Goal: Transaction & Acquisition: Purchase product/service

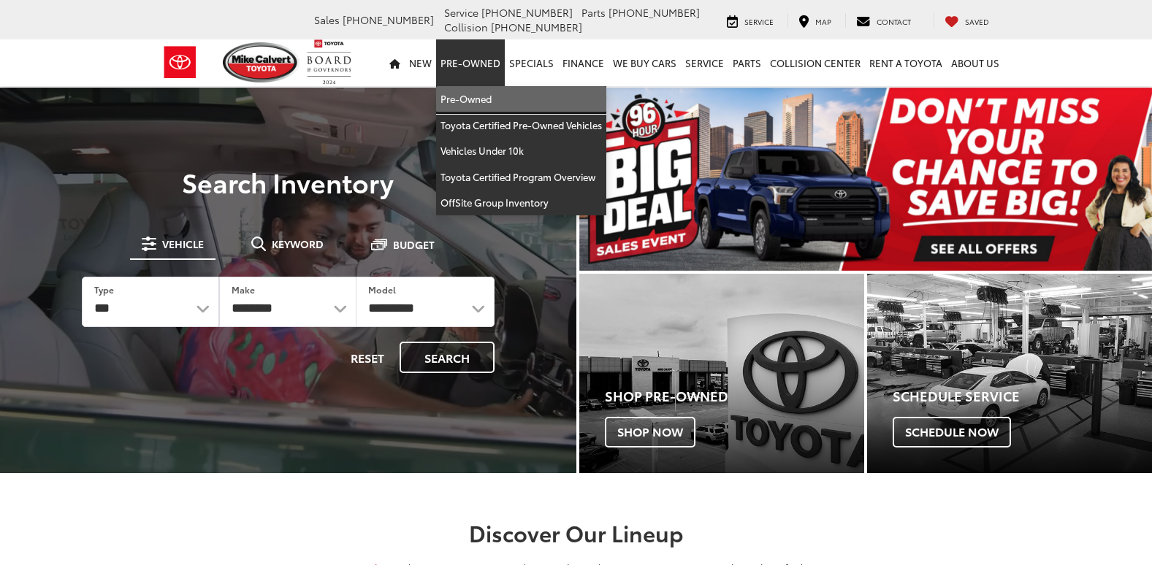
click at [484, 100] on link "Pre-Owned" at bounding box center [521, 99] width 170 height 26
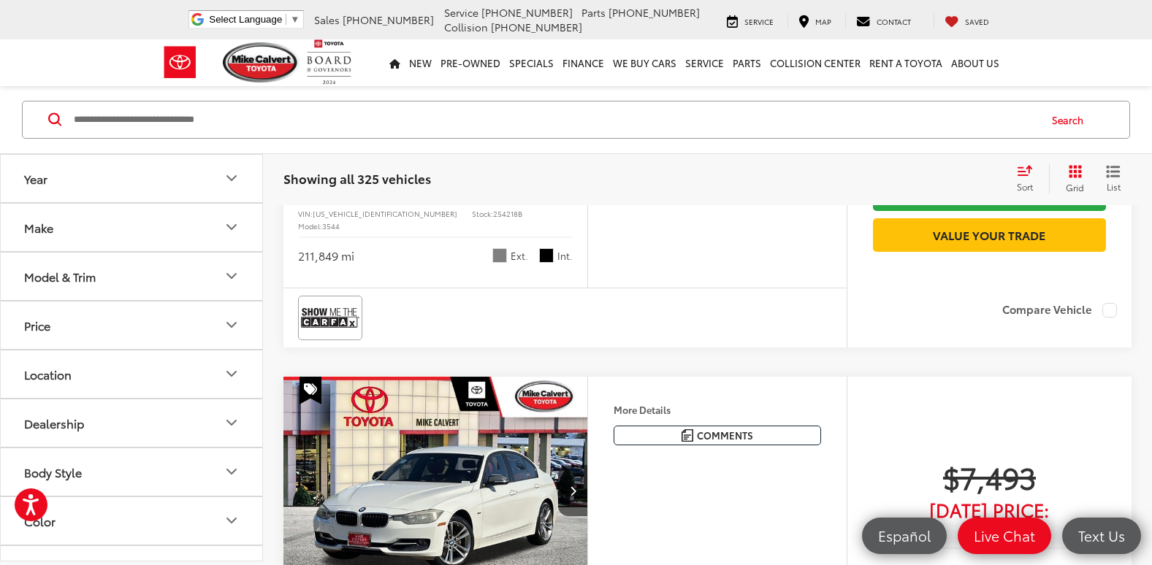
scroll to position [2849, 0]
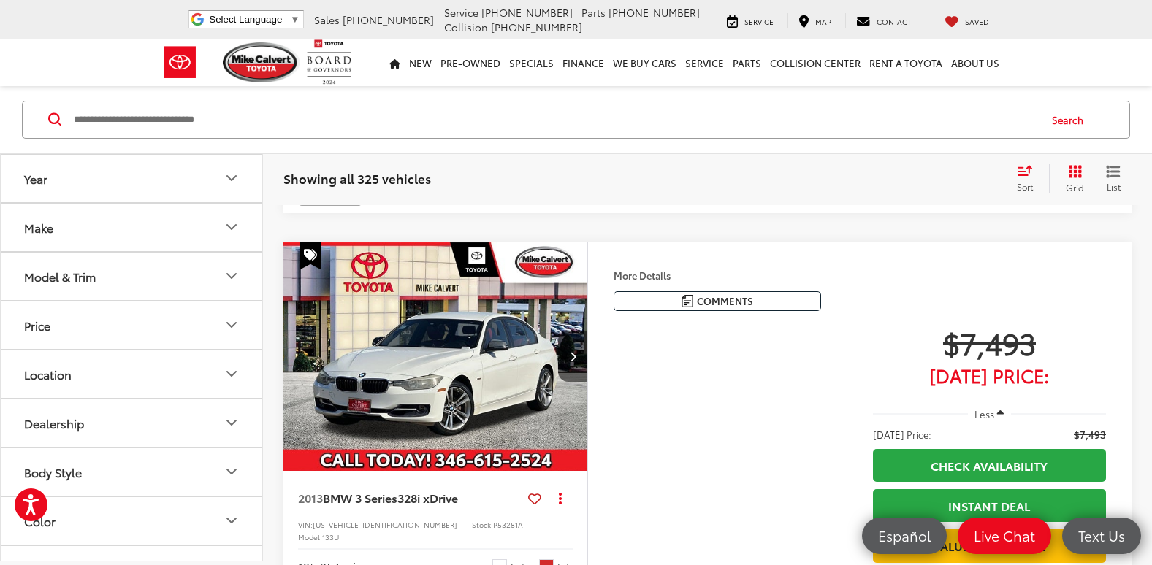
click at [104, 226] on button "Make" at bounding box center [132, 227] width 263 height 47
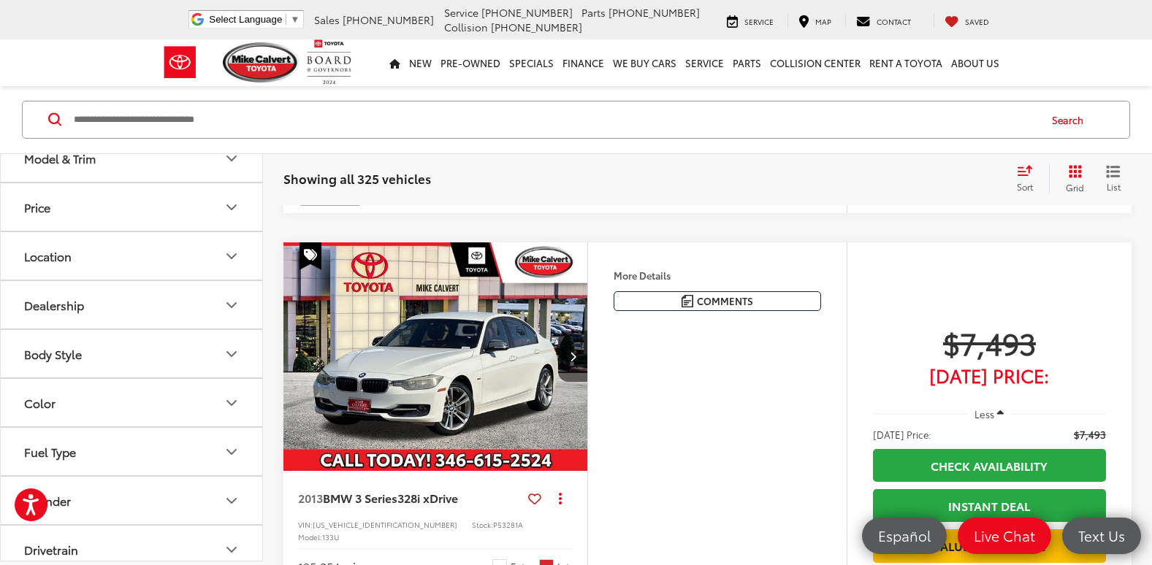
click at [79, 110] on label "Toyota (194)" at bounding box center [66, 97] width 59 height 25
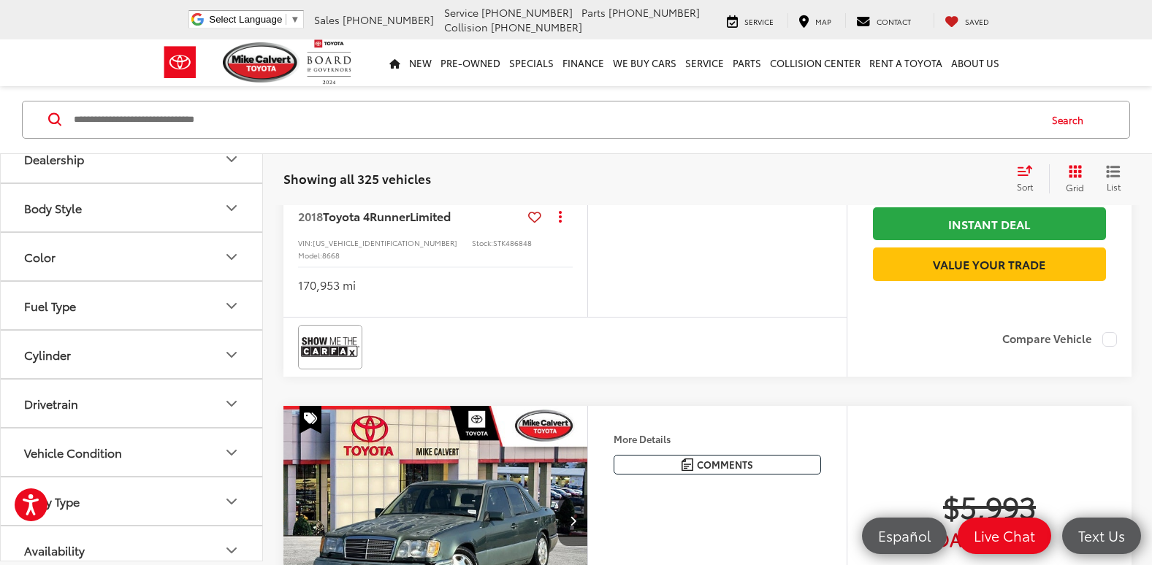
scroll to position [210, 0]
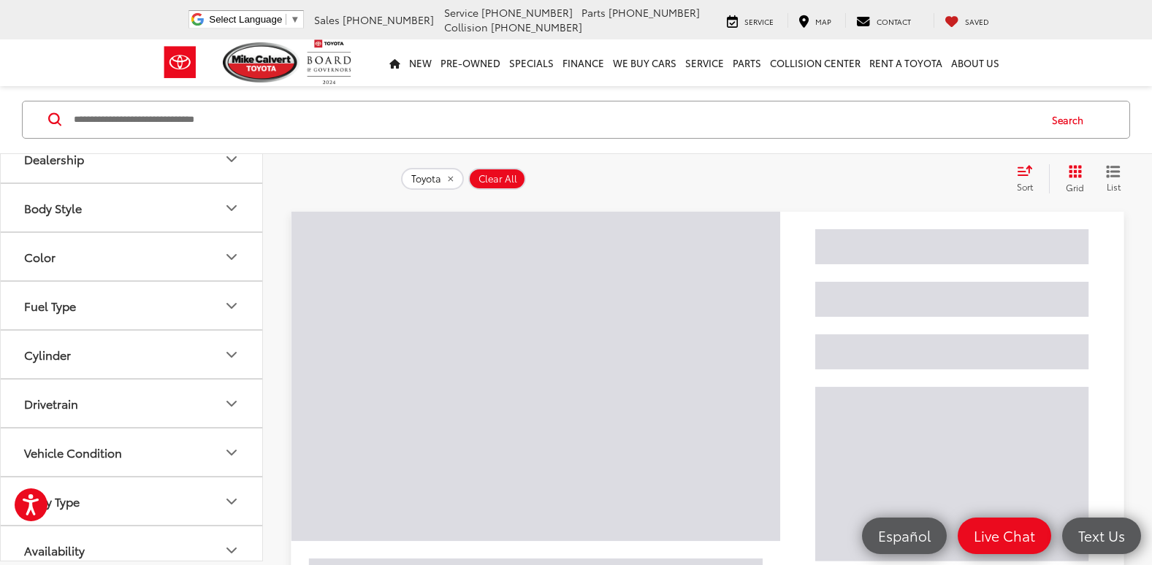
click at [147, 37] on button "Model & Trim" at bounding box center [132, 12] width 263 height 47
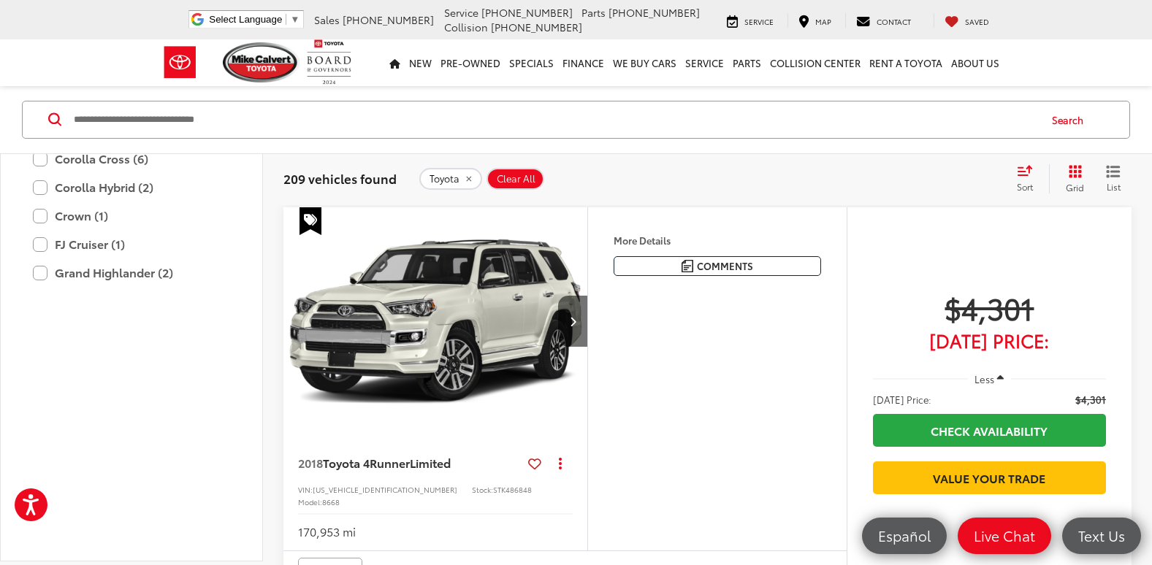
scroll to position [803, 0]
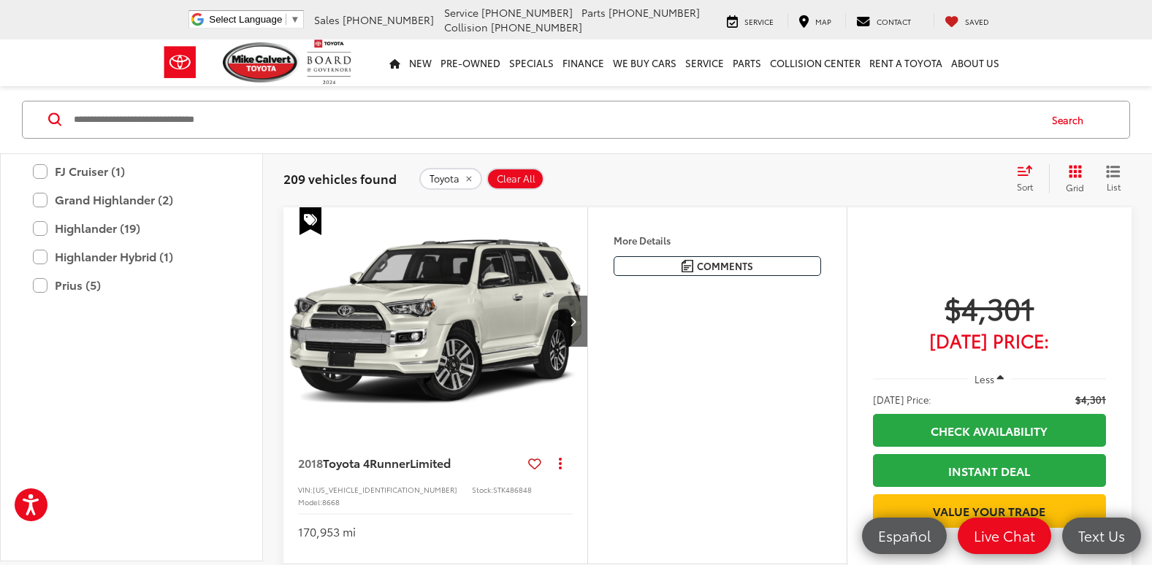
click at [40, 13] on label "Camry (36)" at bounding box center [131, 1] width 197 height 26
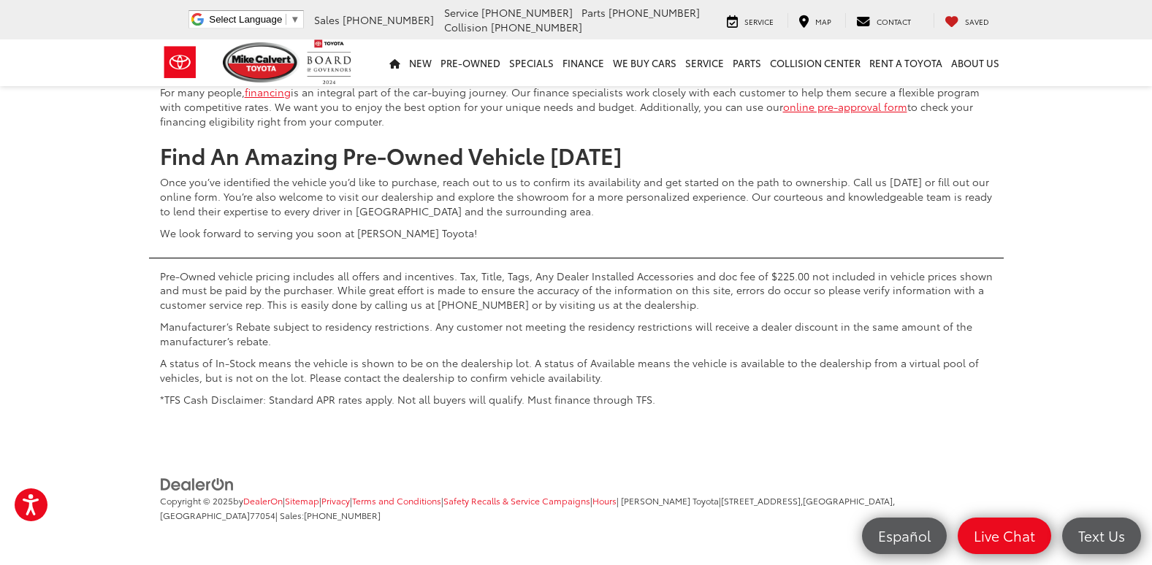
scroll to position [6126, 0]
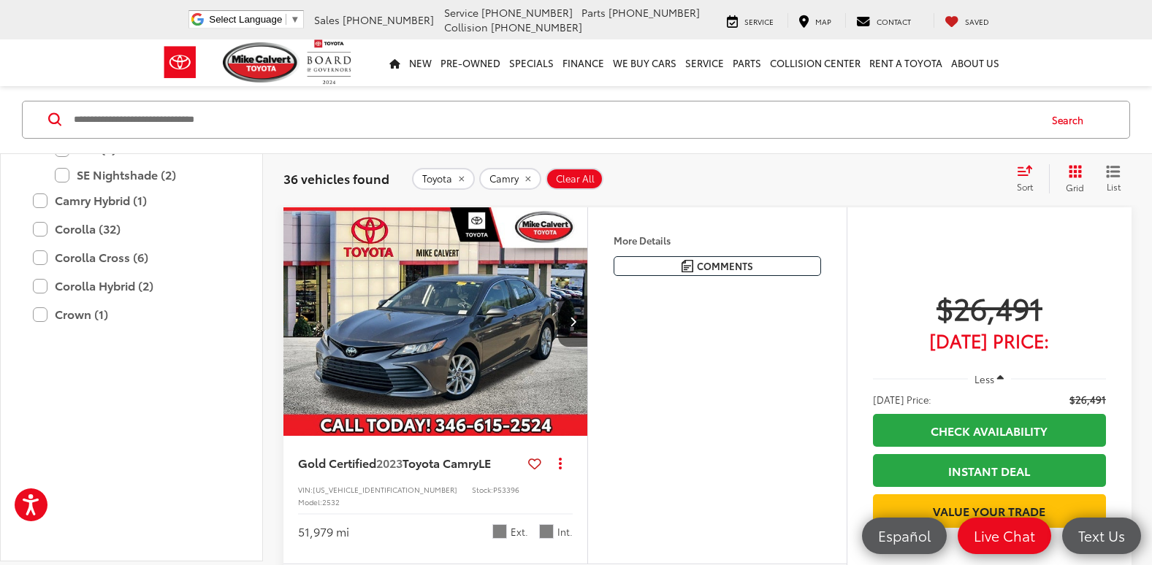
scroll to position [648, 0]
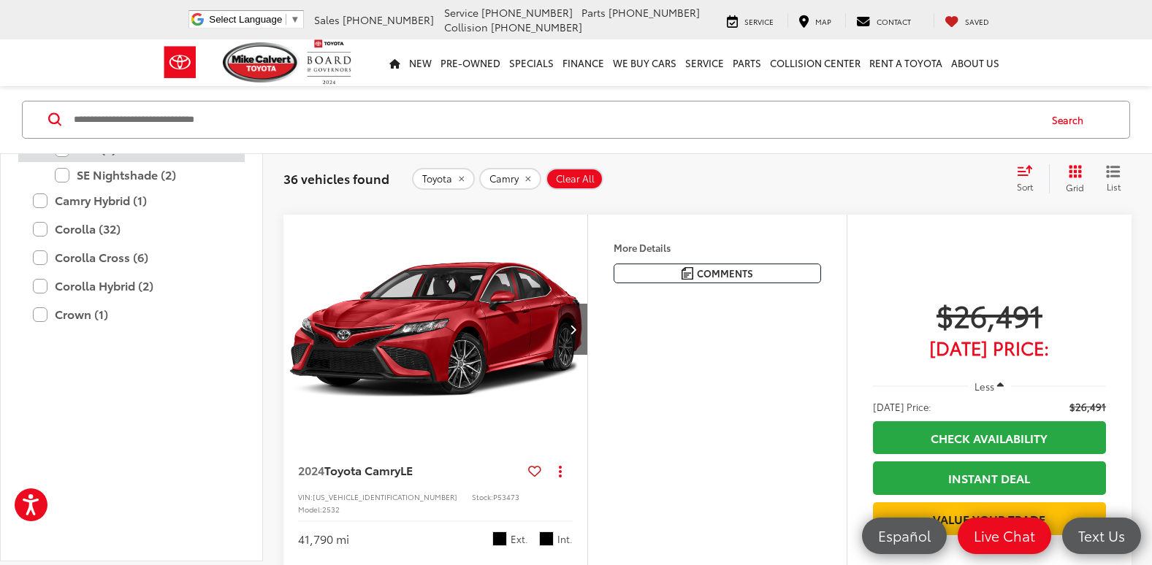
click at [66, 163] on label "XSE (5)" at bounding box center [142, 150] width 175 height 26
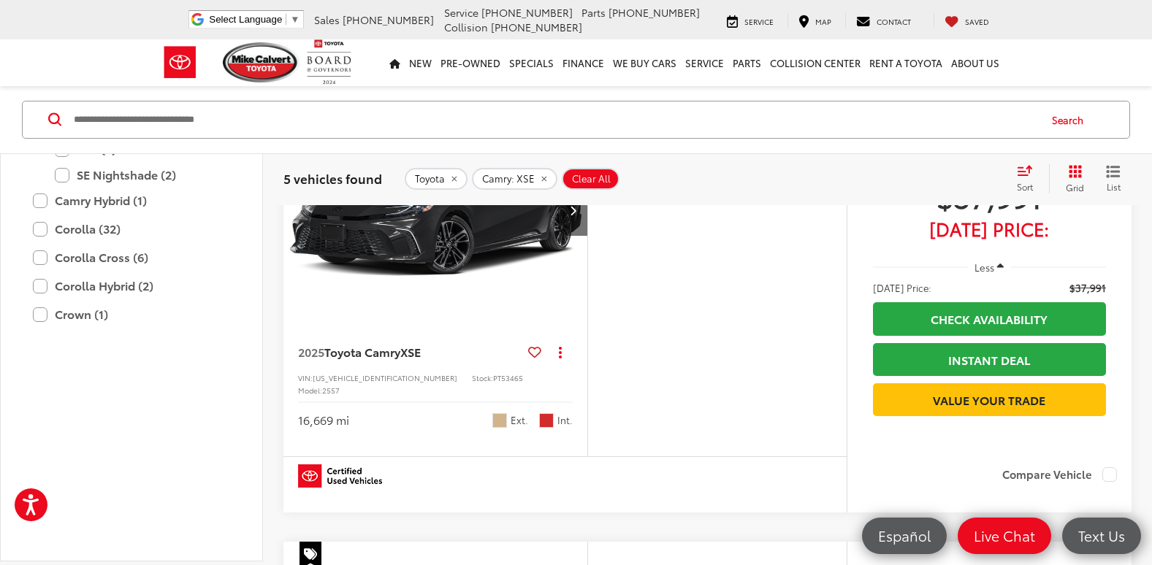
scroll to position [1671, 0]
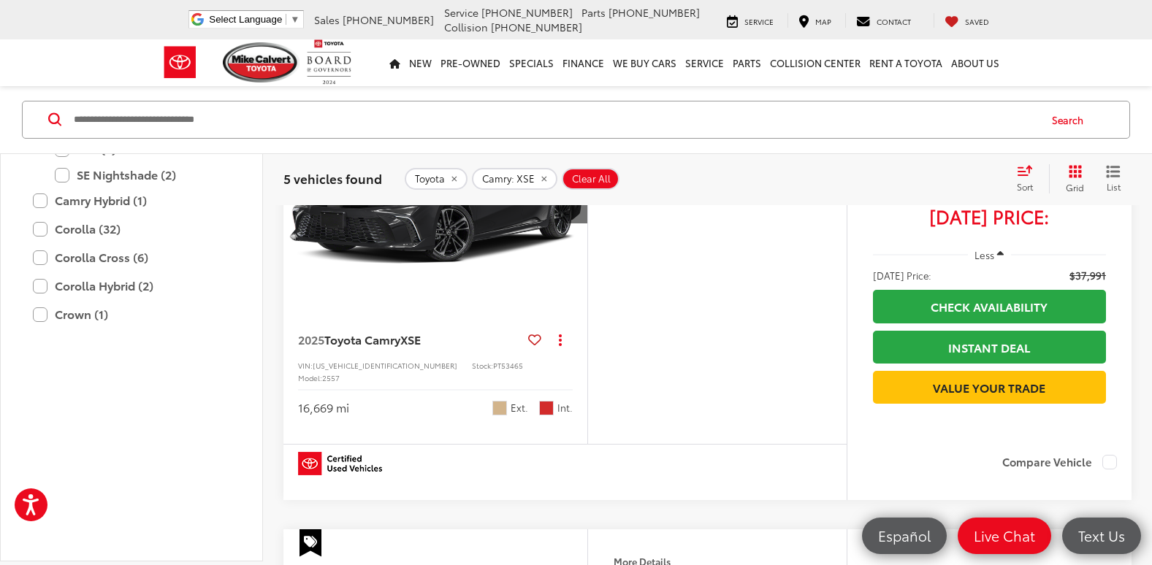
drag, startPoint x: 66, startPoint y: 340, endPoint x: 80, endPoint y: 340, distance: 13.9
click at [66, 112] on label "SE (16)" at bounding box center [142, 99] width 175 height 26
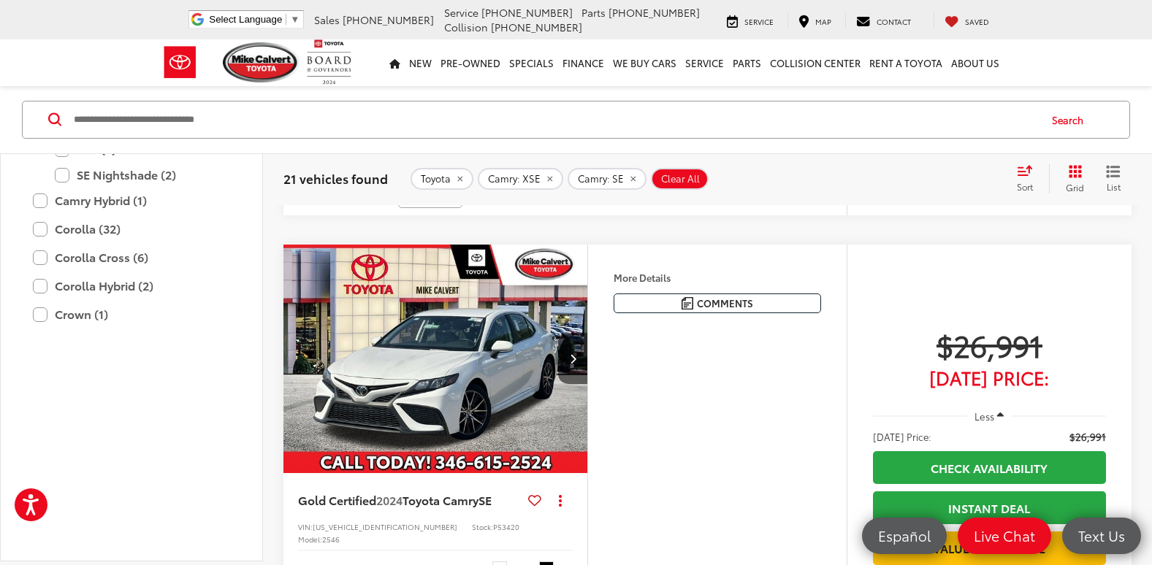
scroll to position [2693, 0]
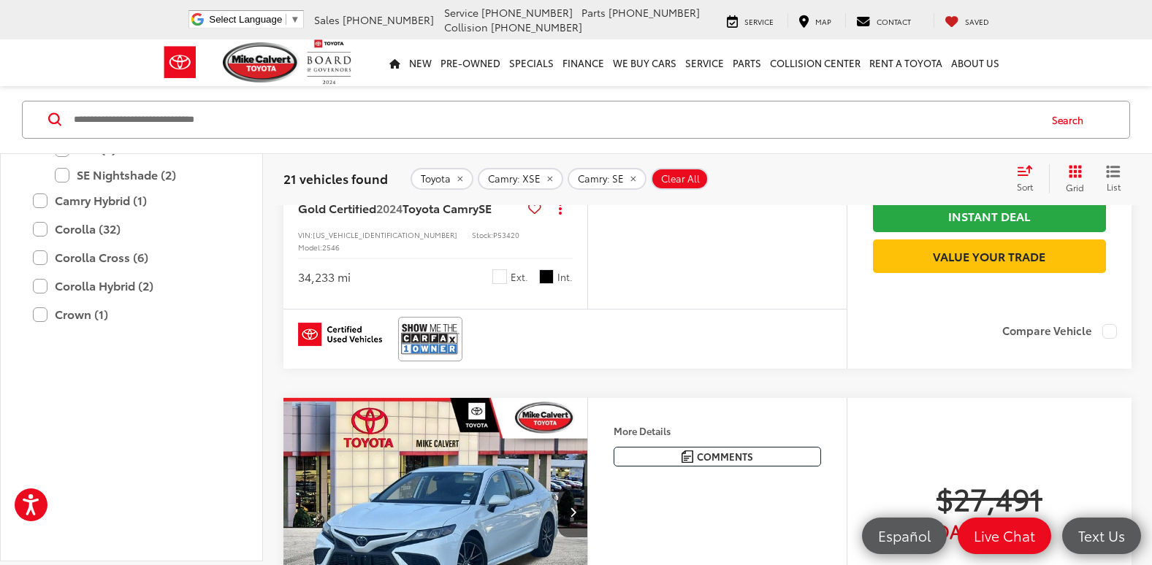
click at [522, 182] on img "2024 Toyota Camry SE 0" at bounding box center [436, 67] width 306 height 229
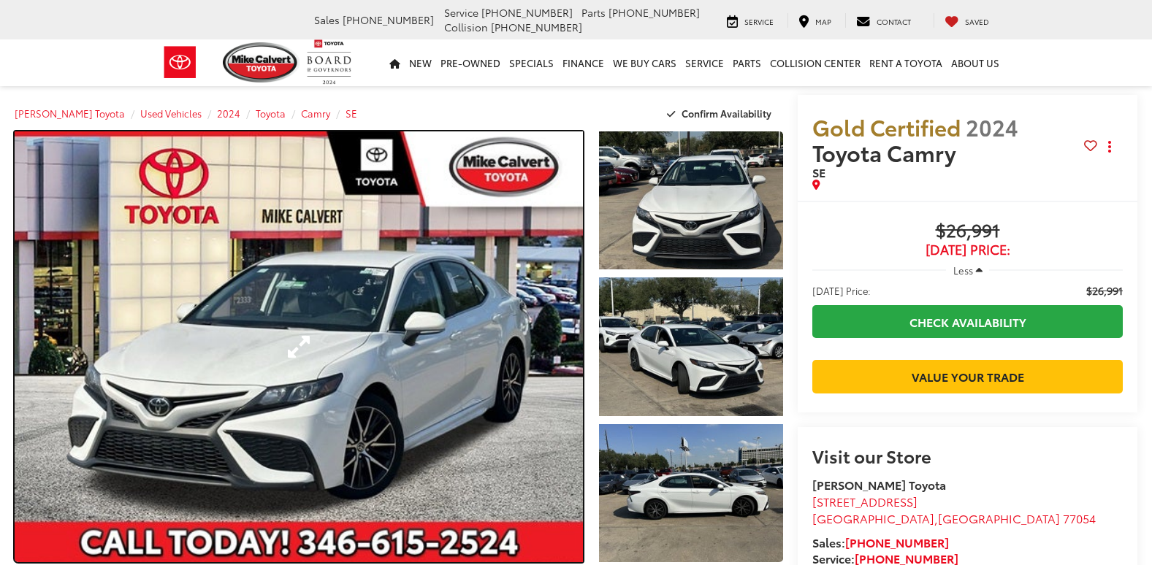
click at [465, 302] on link "Expand Photo 0" at bounding box center [299, 346] width 568 height 431
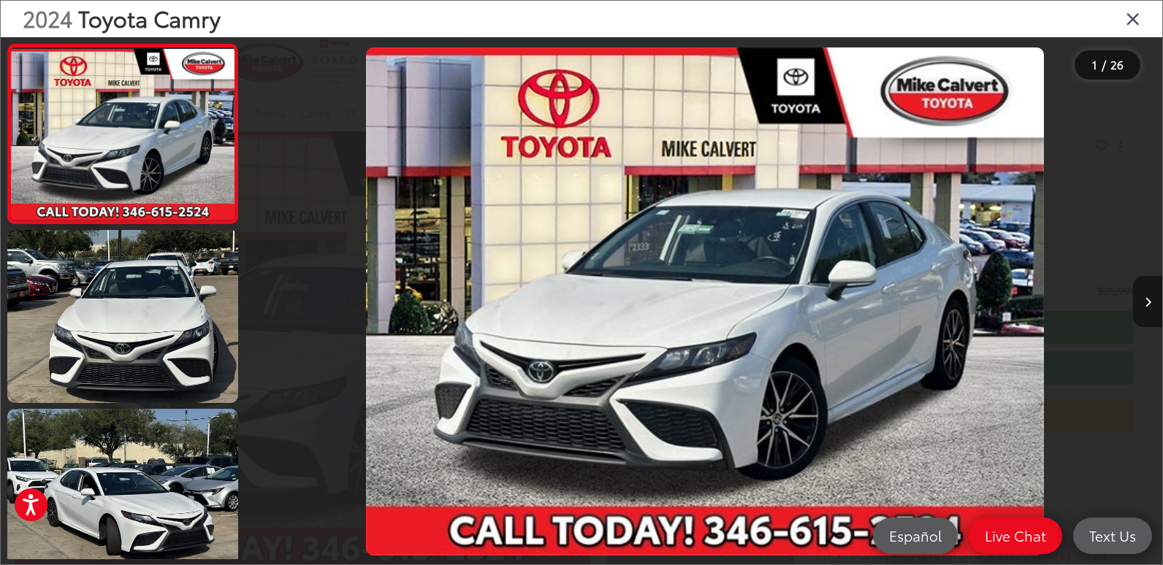
click at [1140, 301] on button "Next image" at bounding box center [1147, 301] width 29 height 51
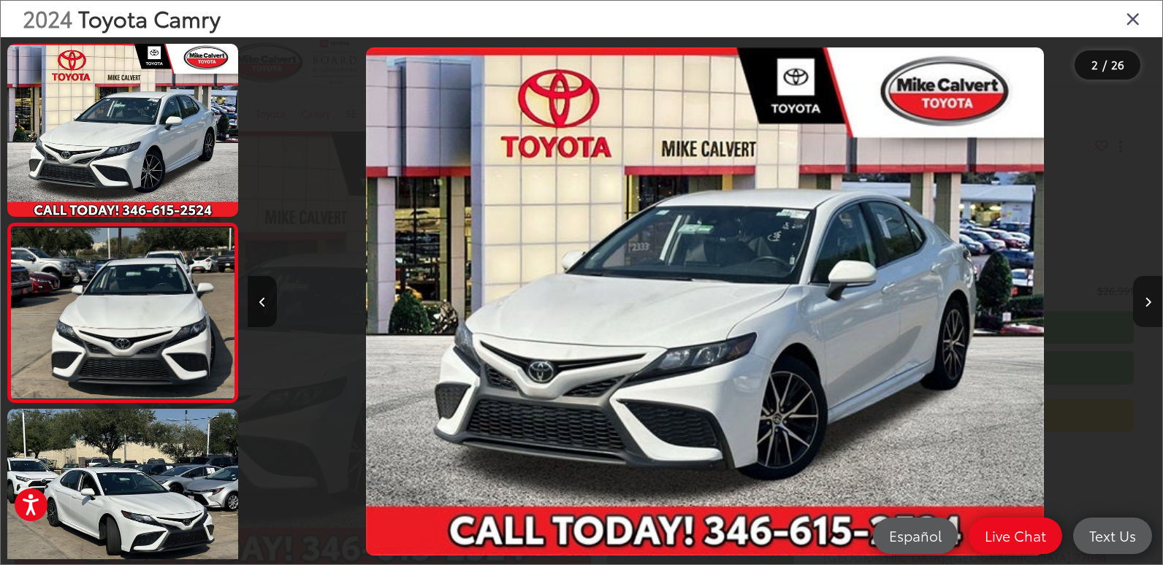
scroll to position [54, 0]
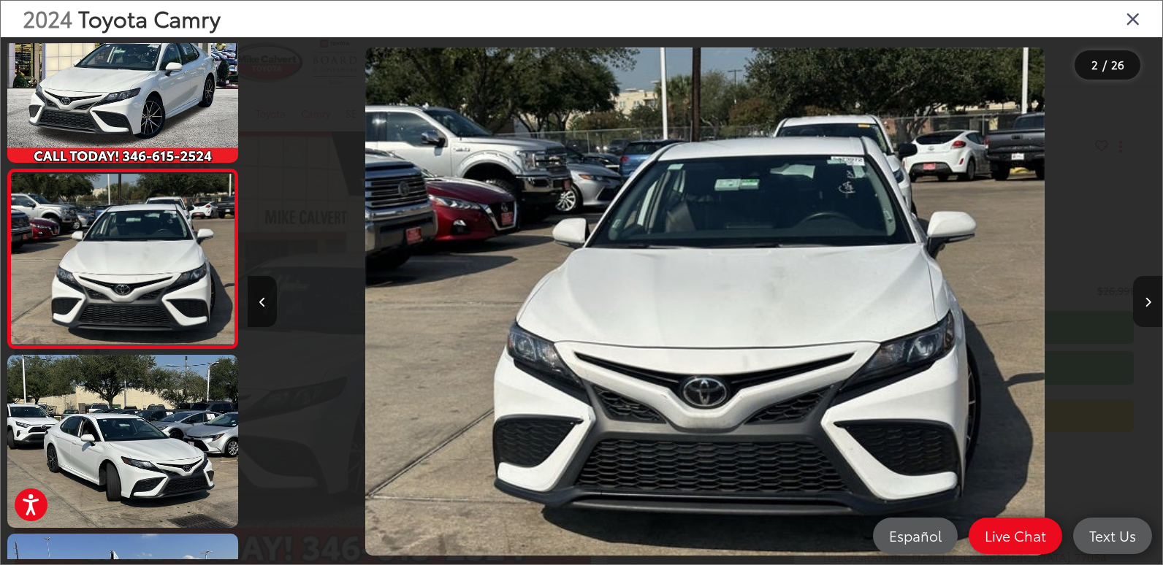
click at [1140, 301] on button "Next image" at bounding box center [1147, 301] width 29 height 51
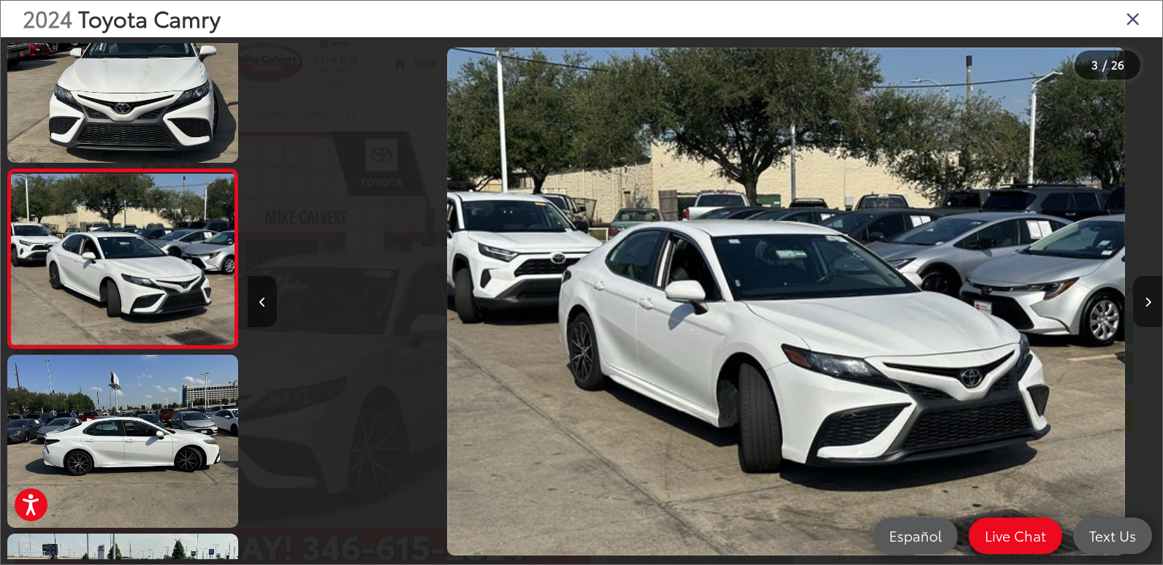
scroll to position [0, 1829]
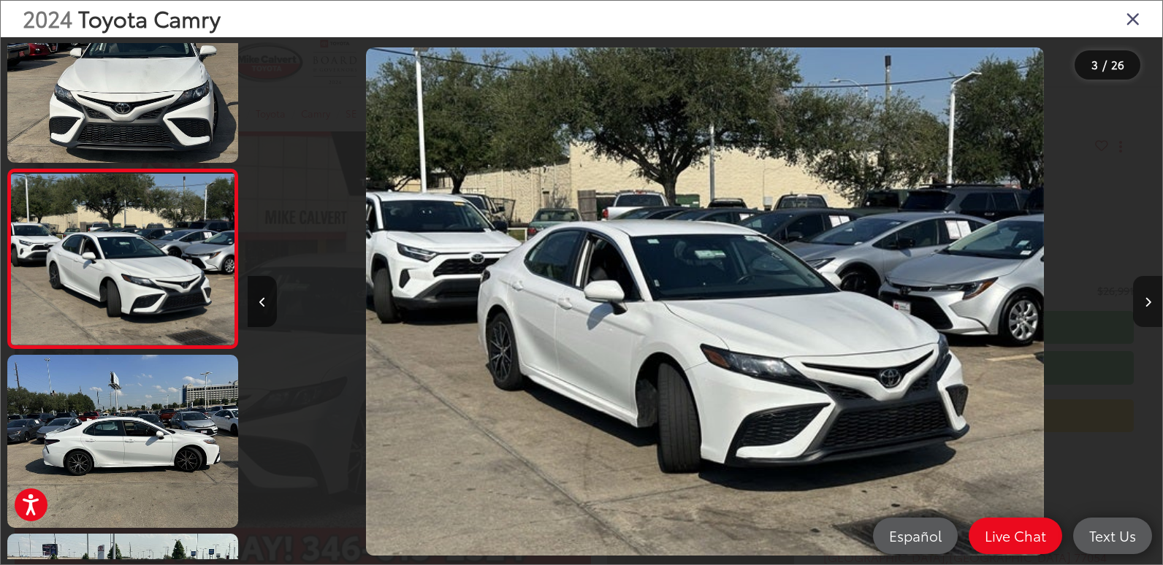
click at [1140, 301] on button "Next image" at bounding box center [1147, 301] width 29 height 51
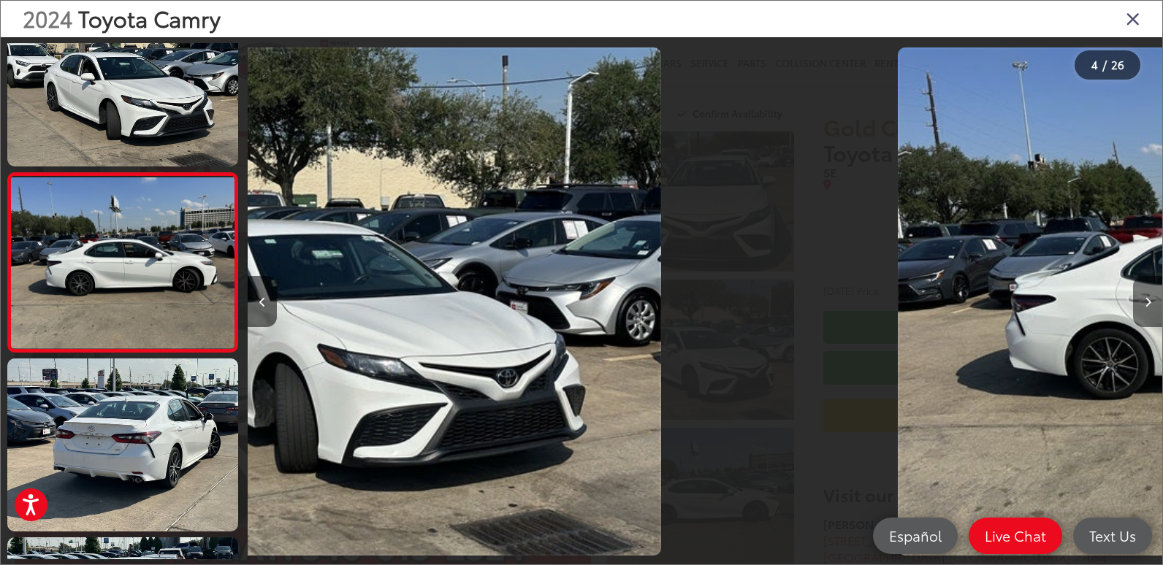
scroll to position [412, 0]
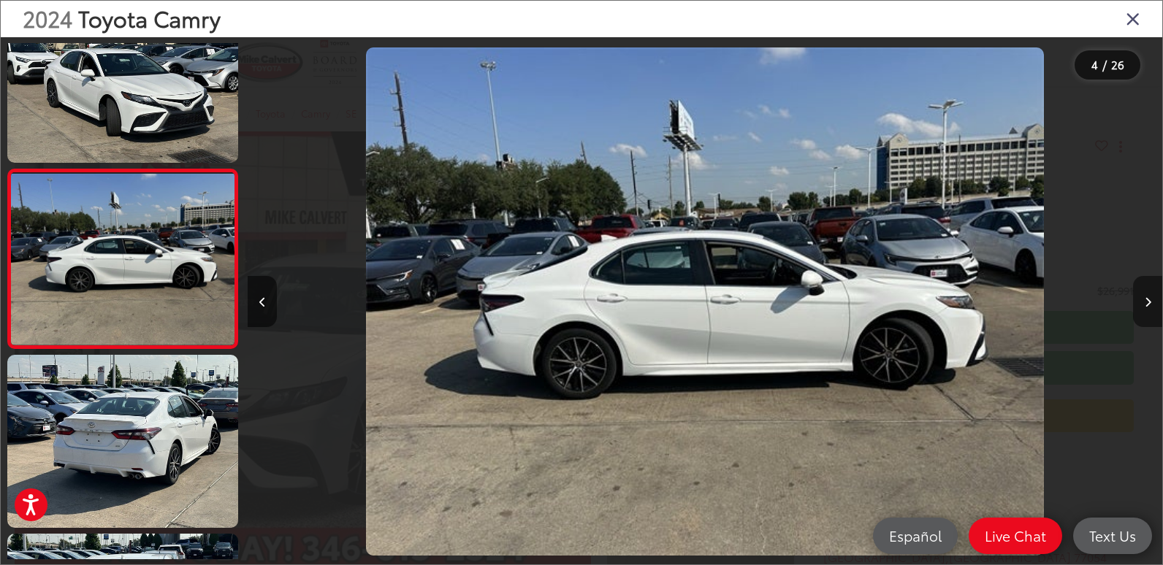
click at [1140, 301] on button "Next image" at bounding box center [1147, 301] width 29 height 51
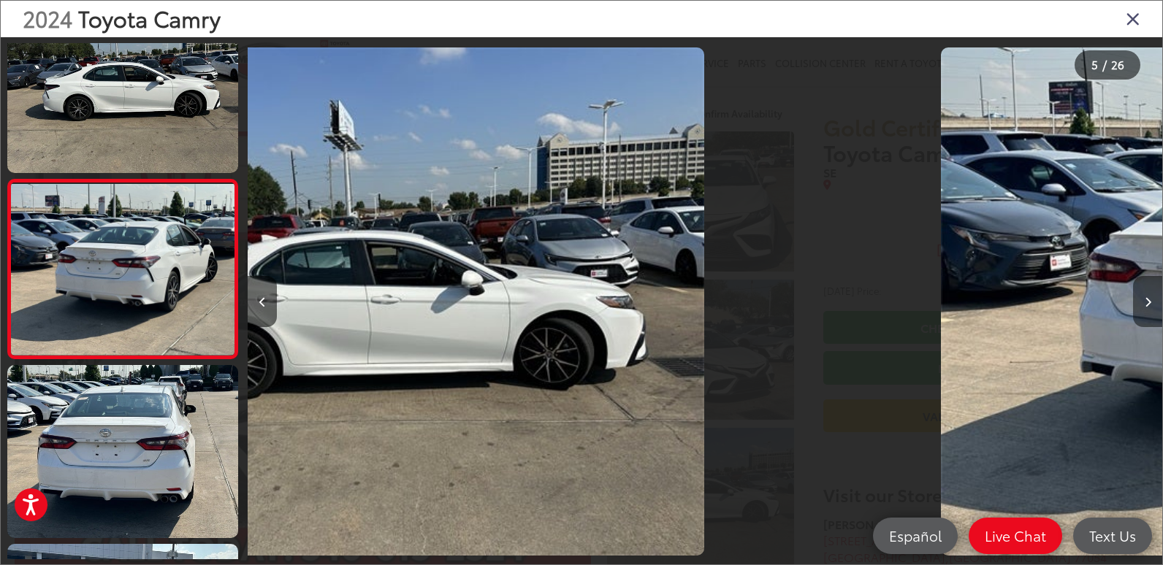
scroll to position [591, 0]
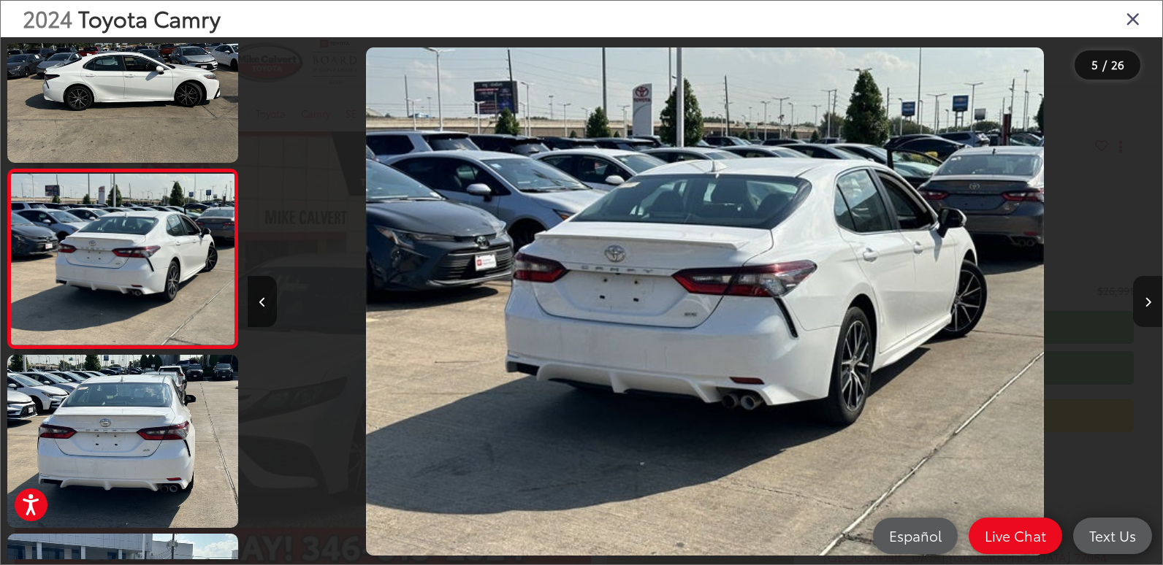
click at [1140, 301] on button "Next image" at bounding box center [1147, 301] width 29 height 51
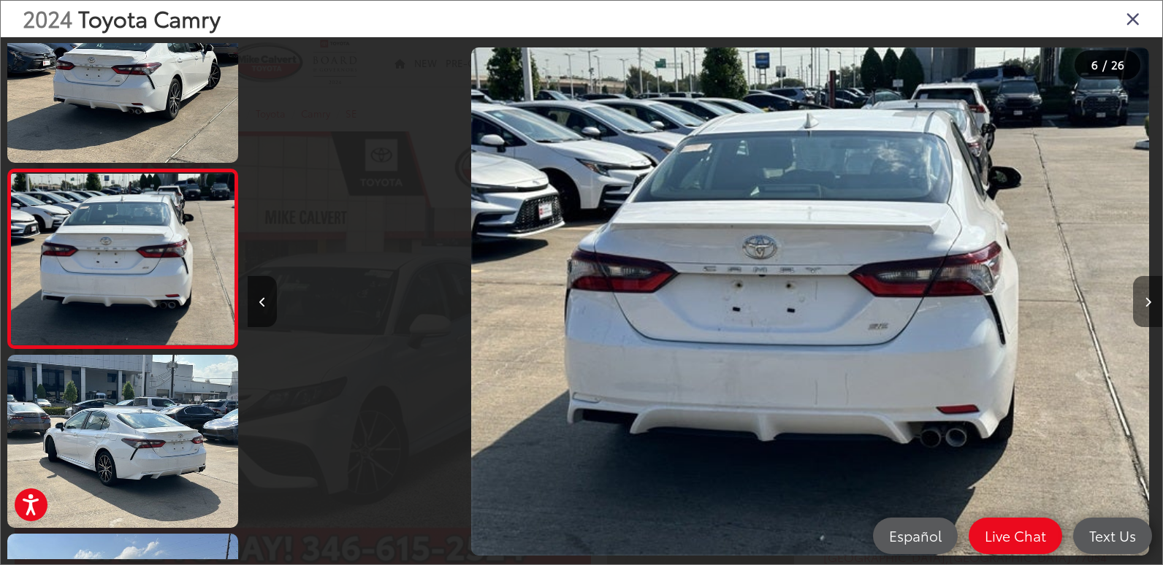
scroll to position [0, 4578]
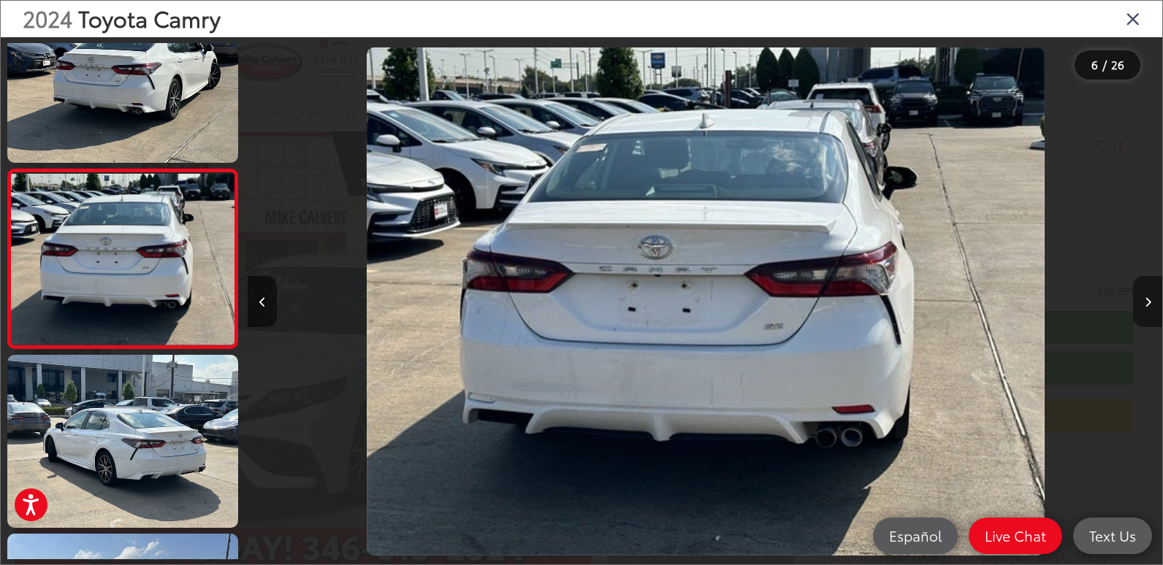
click at [1140, 301] on button "Next image" at bounding box center [1147, 301] width 29 height 51
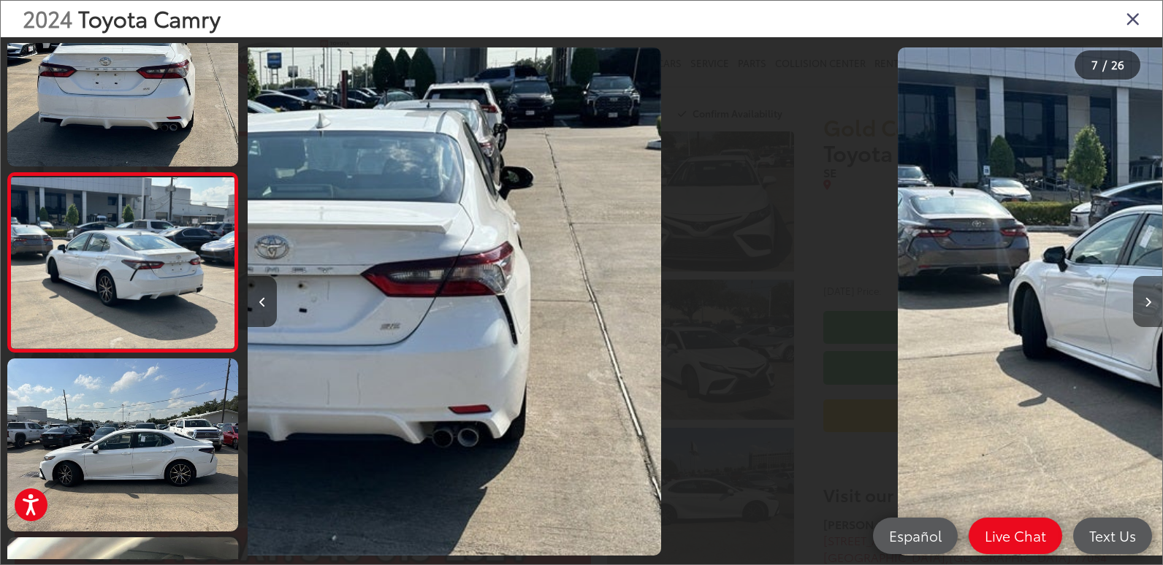
scroll to position [949, 0]
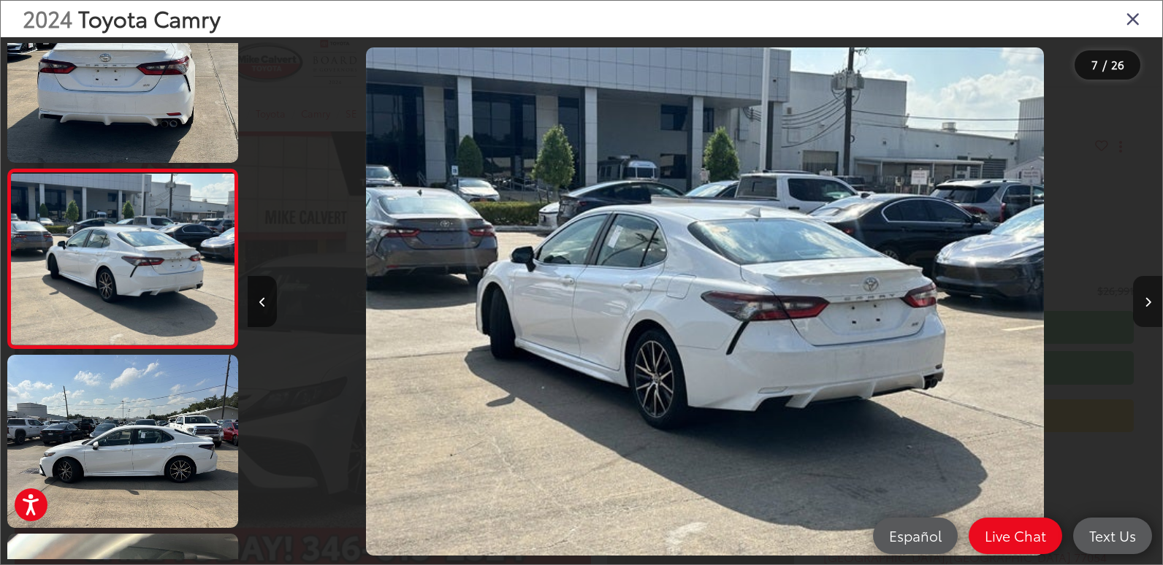
click at [1140, 301] on button "Next image" at bounding box center [1147, 301] width 29 height 51
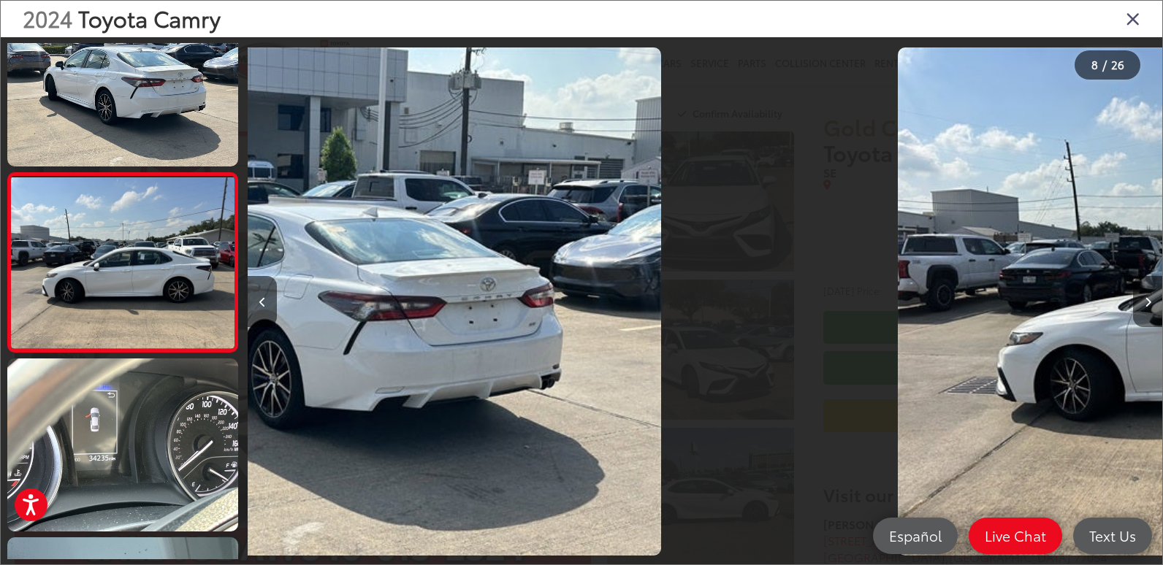
scroll to position [1128, 0]
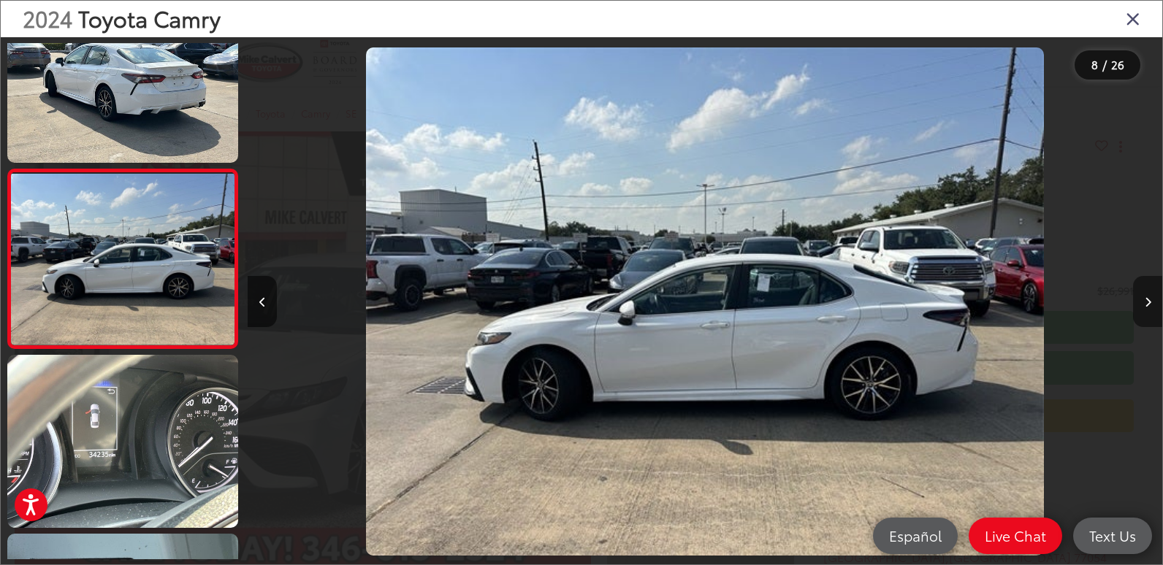
click at [1140, 301] on button "Next image" at bounding box center [1147, 301] width 29 height 51
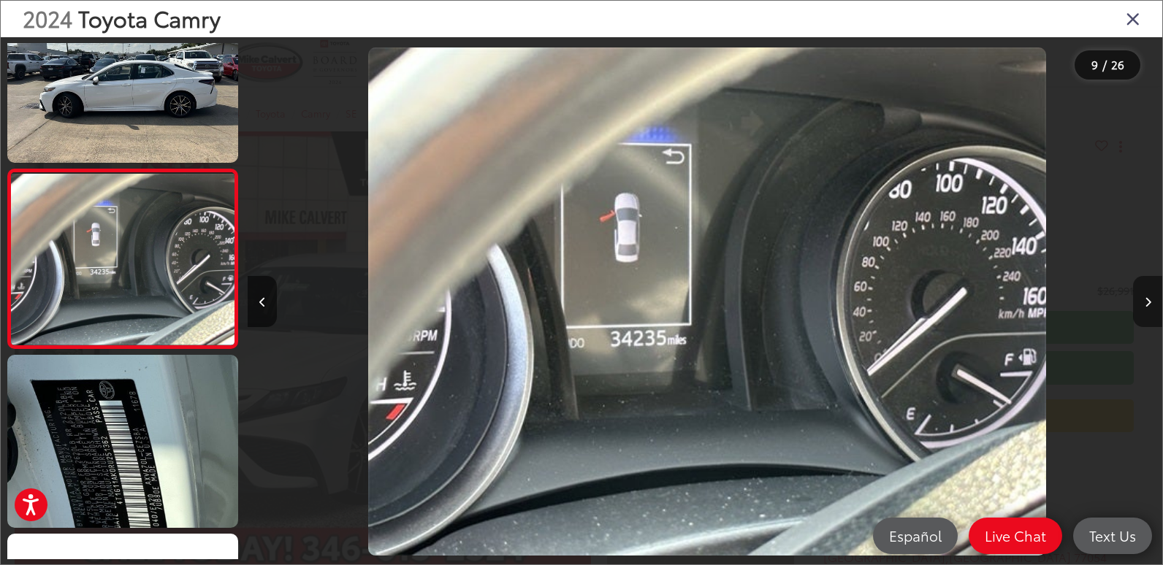
scroll to position [0, 0]
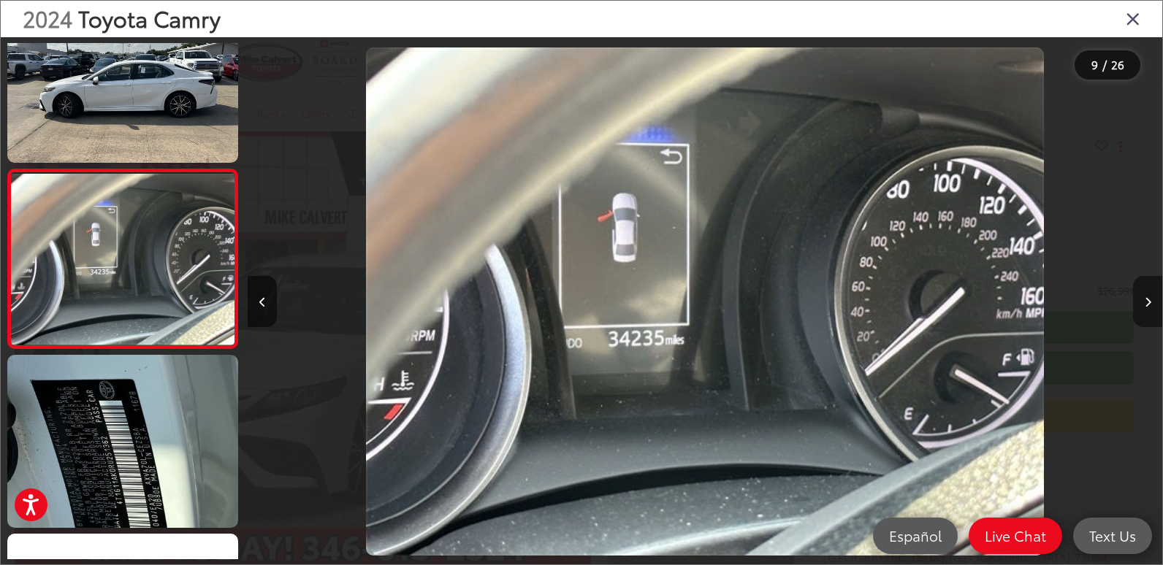
click at [1140, 301] on button "Next image" at bounding box center [1147, 301] width 29 height 51
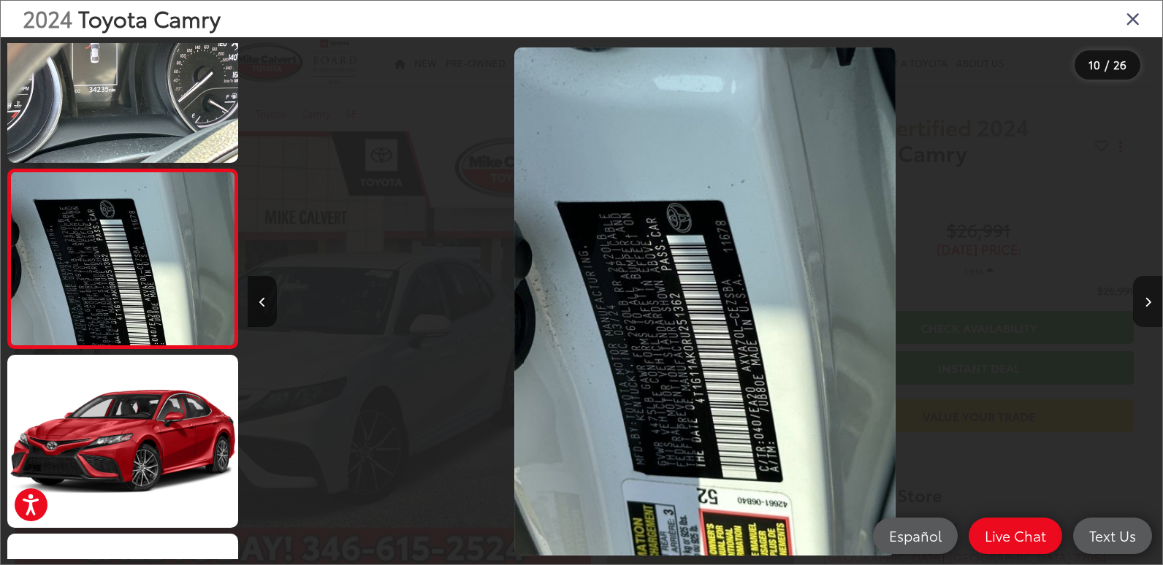
click at [1140, 301] on button "Next image" at bounding box center [1147, 301] width 29 height 51
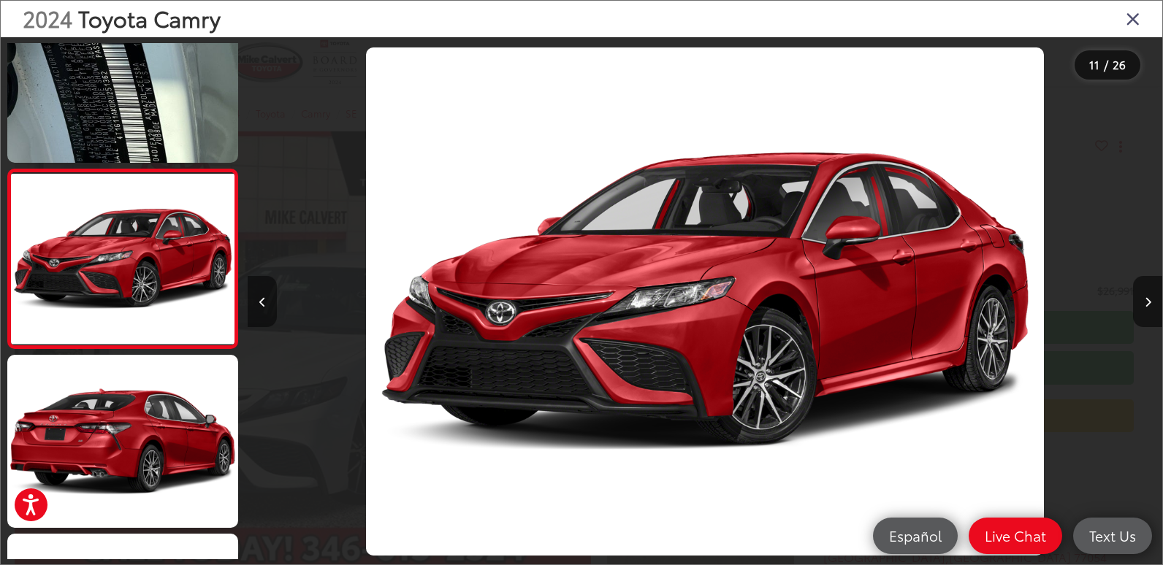
click at [248, 300] on button "Previous image" at bounding box center [262, 301] width 29 height 51
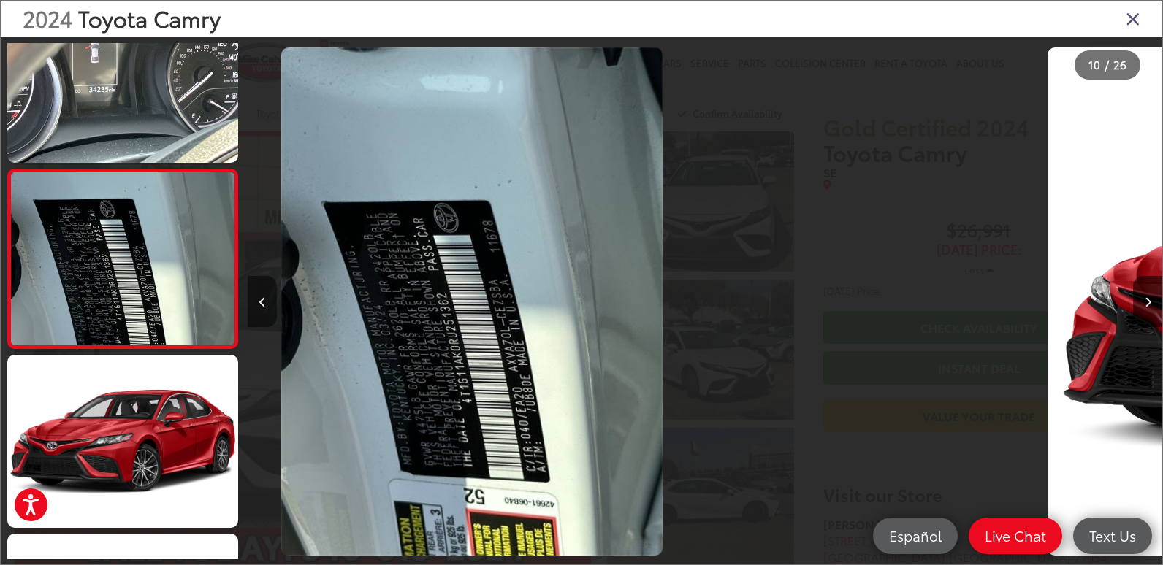
click at [253, 300] on button "Previous image" at bounding box center [262, 301] width 29 height 51
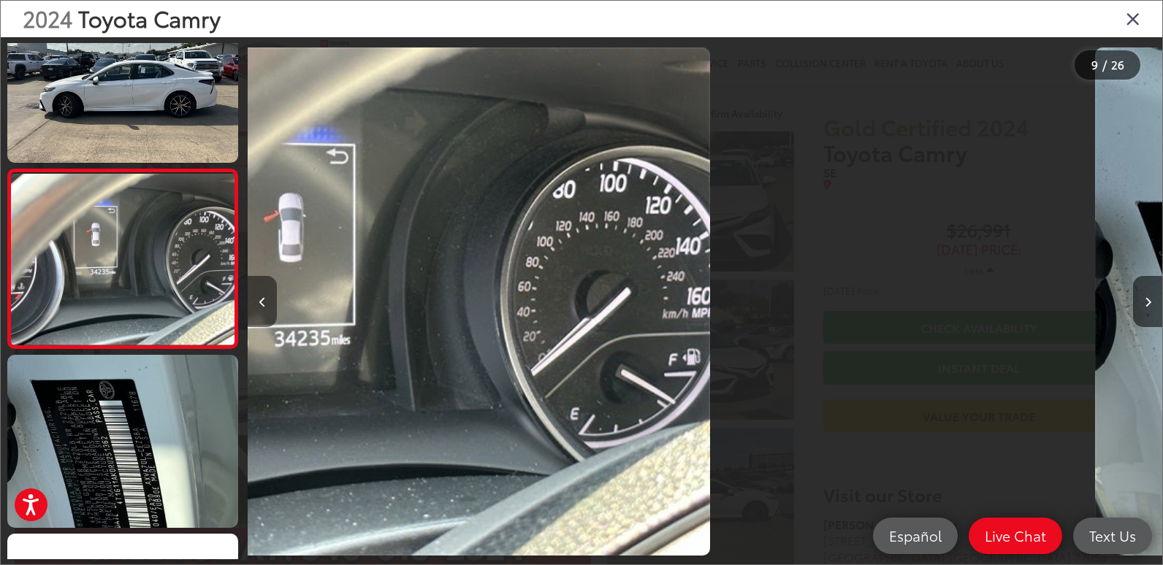
click at [253, 300] on button "Previous image" at bounding box center [262, 301] width 29 height 51
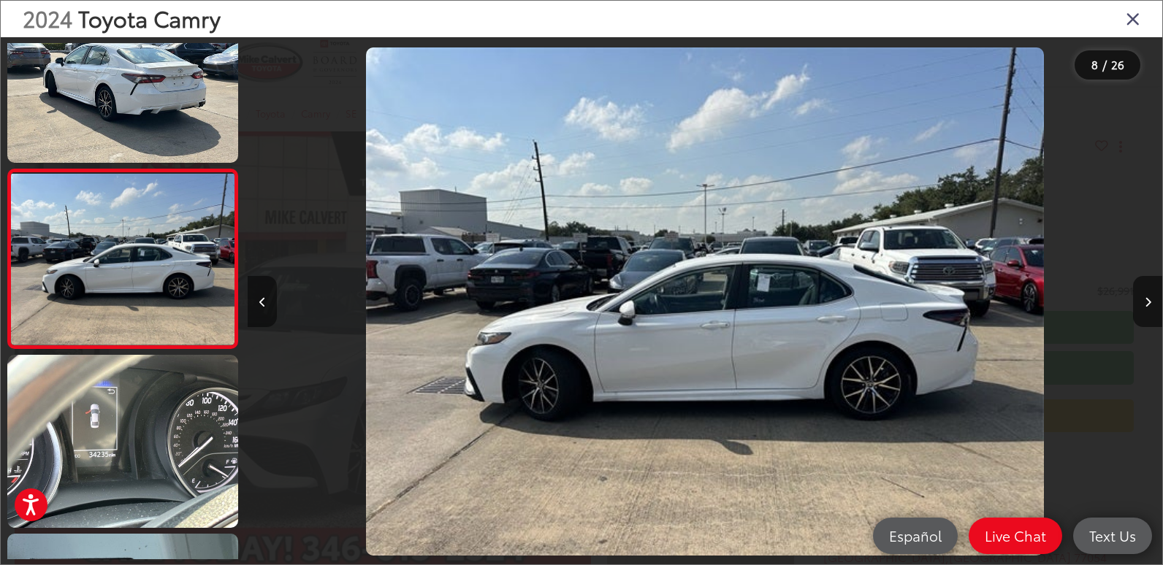
click at [253, 300] on button "Previous image" at bounding box center [262, 301] width 29 height 51
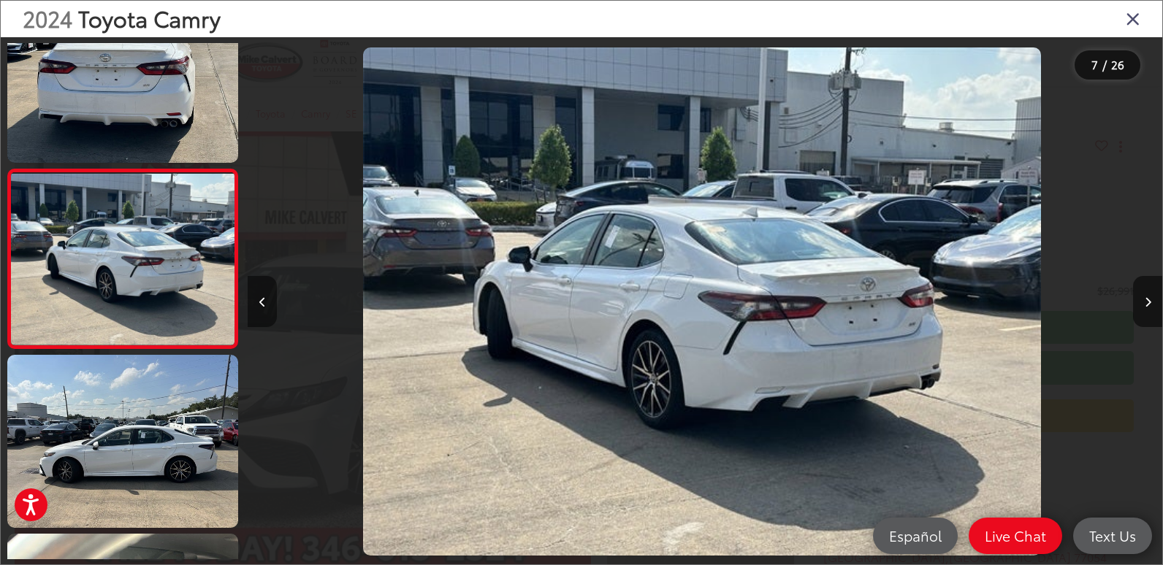
click at [253, 300] on button "Previous image" at bounding box center [262, 301] width 29 height 51
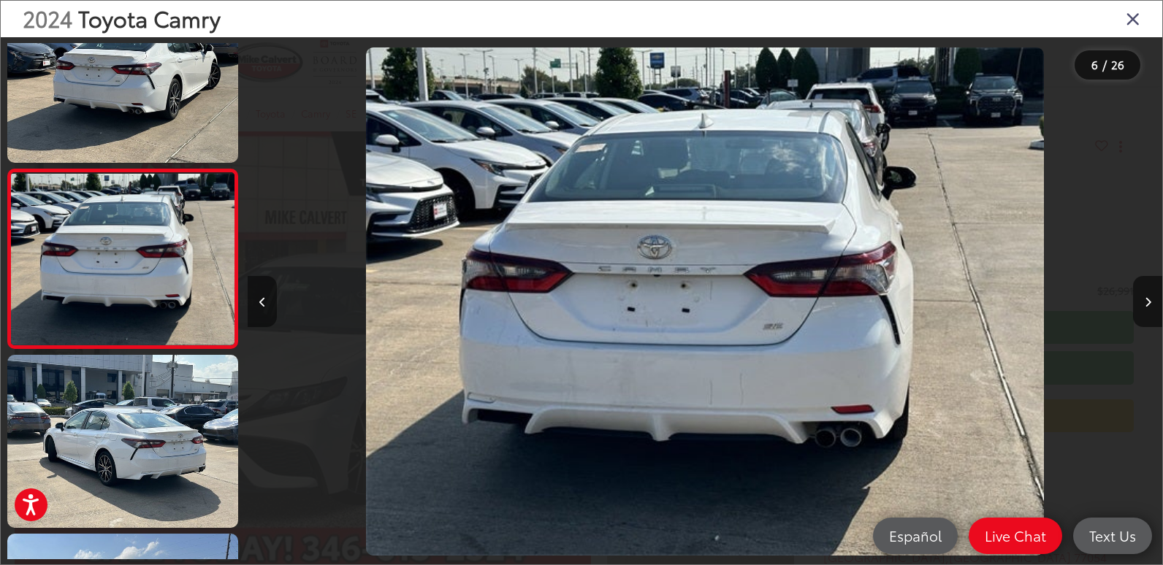
click at [253, 300] on button "Previous image" at bounding box center [262, 301] width 29 height 51
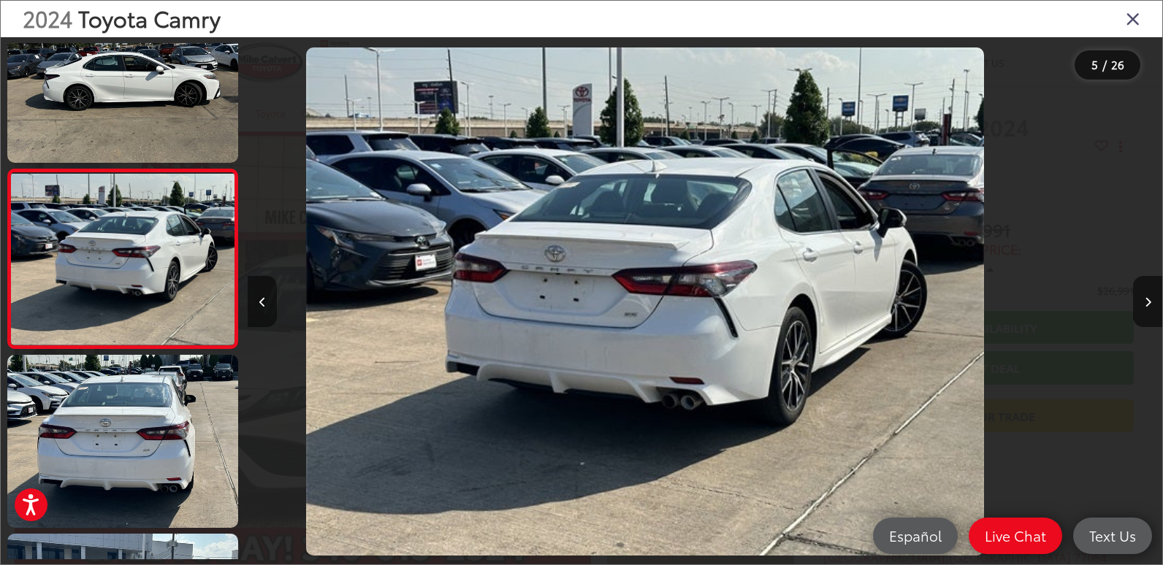
click at [253, 300] on button "Previous image" at bounding box center [262, 301] width 29 height 51
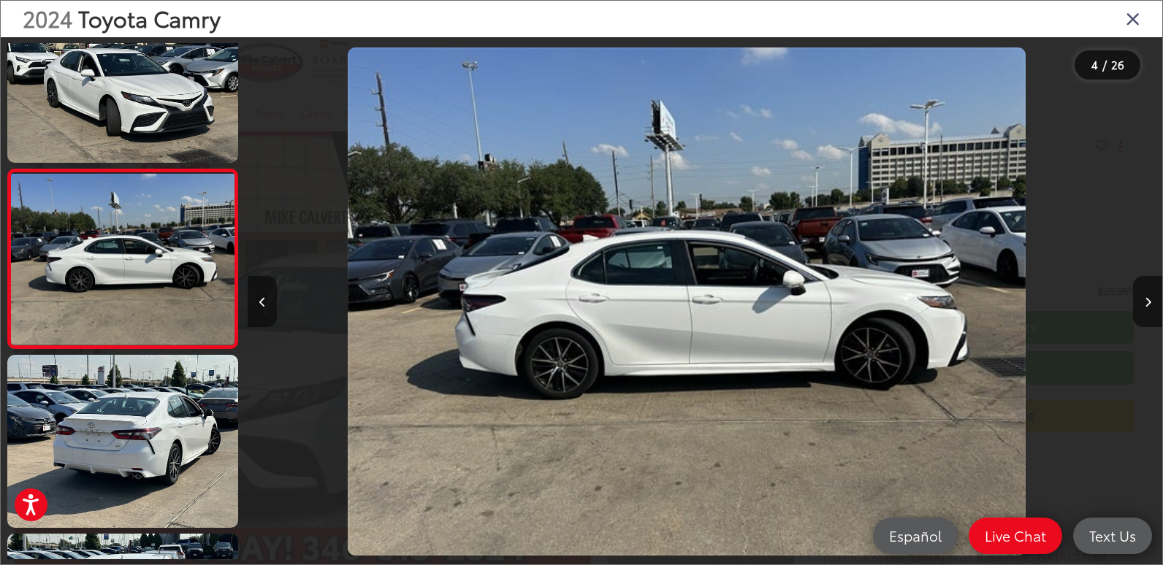
click at [253, 300] on button "Previous image" at bounding box center [262, 301] width 29 height 51
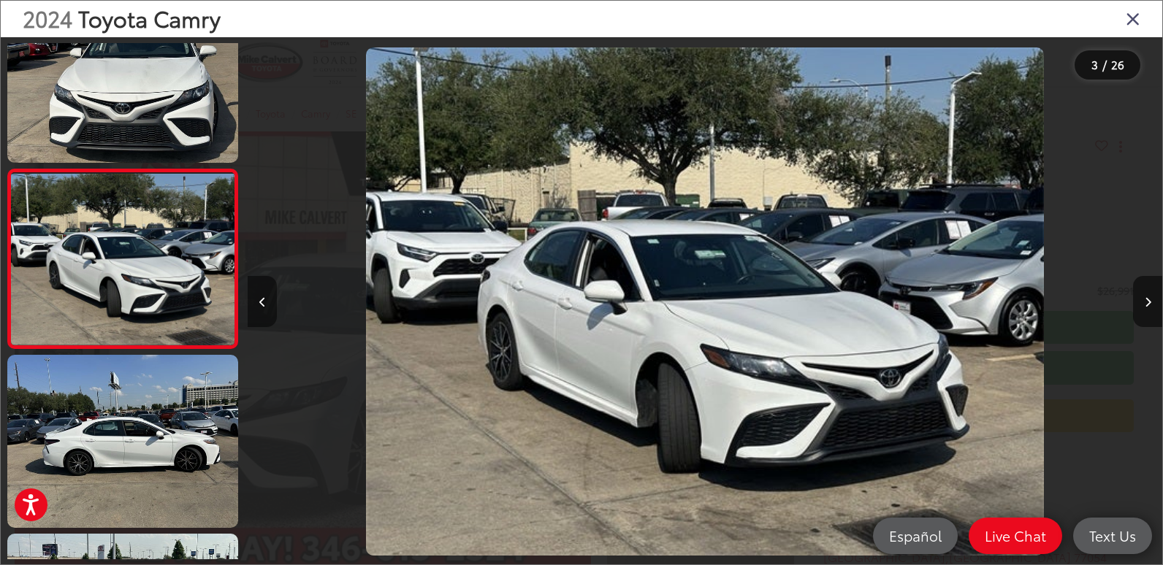
click at [253, 300] on button "Previous image" at bounding box center [262, 301] width 29 height 51
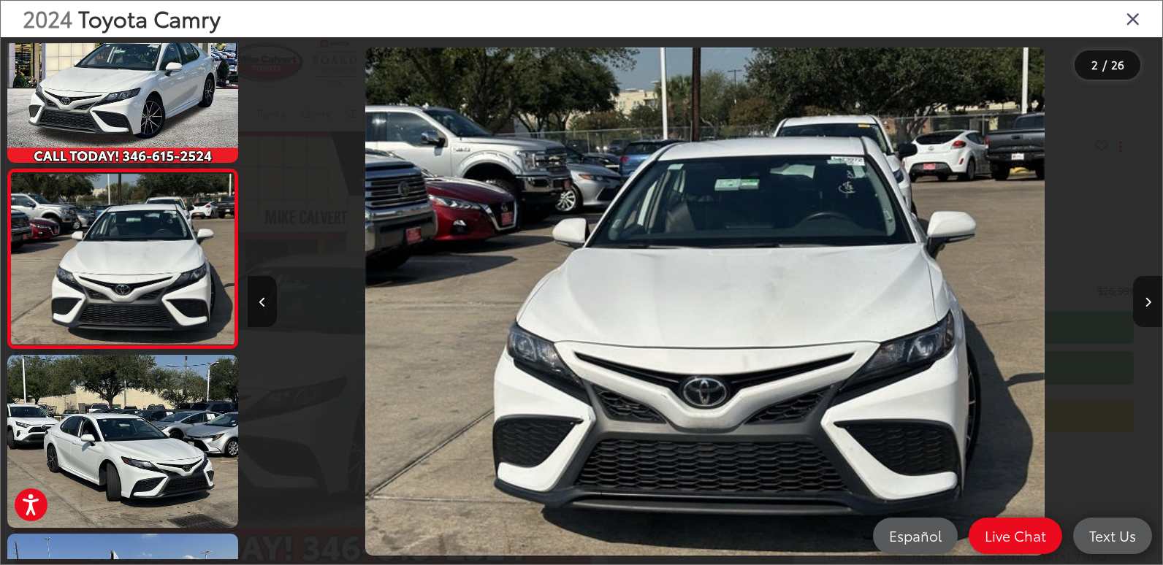
click at [1135, 26] on icon "Close gallery" at bounding box center [1133, 18] width 15 height 19
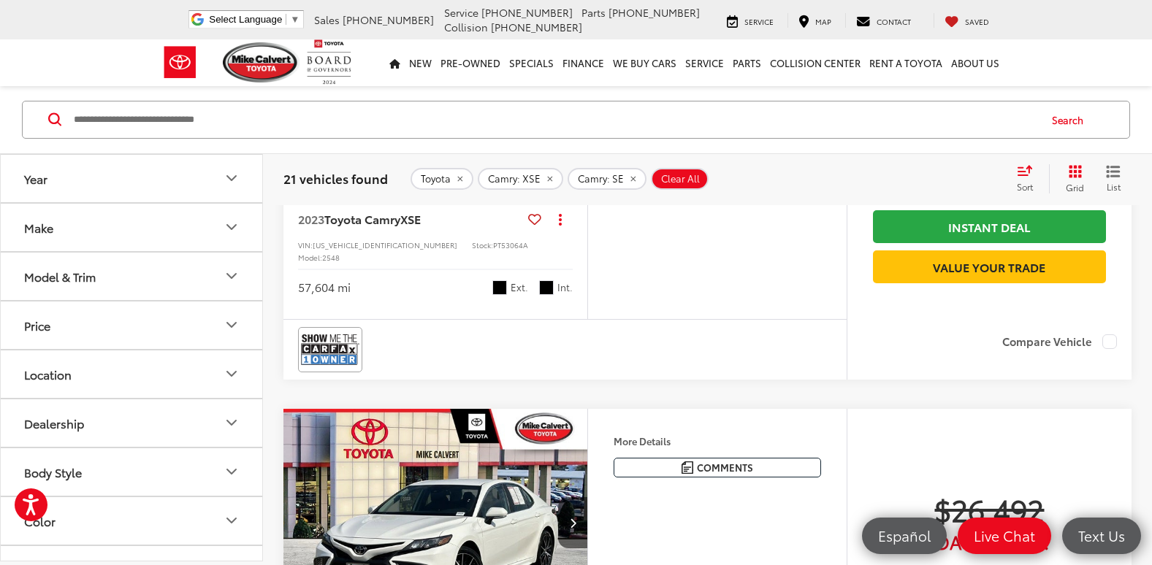
scroll to position [1766, 0]
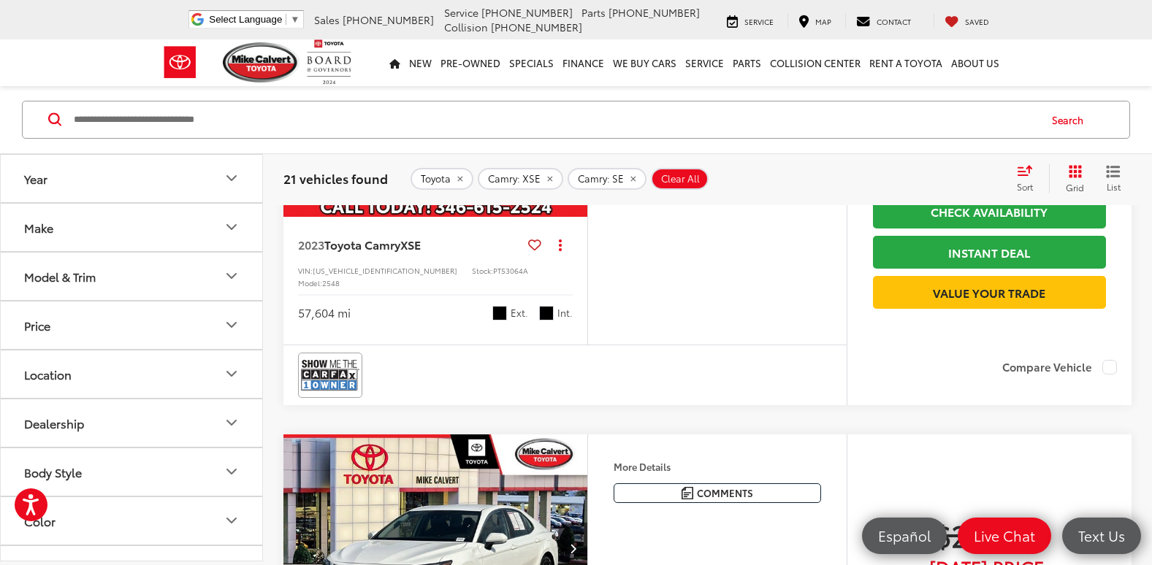
click at [446, 218] on img "2023 Toyota Camry XSE 0" at bounding box center [436, 102] width 306 height 229
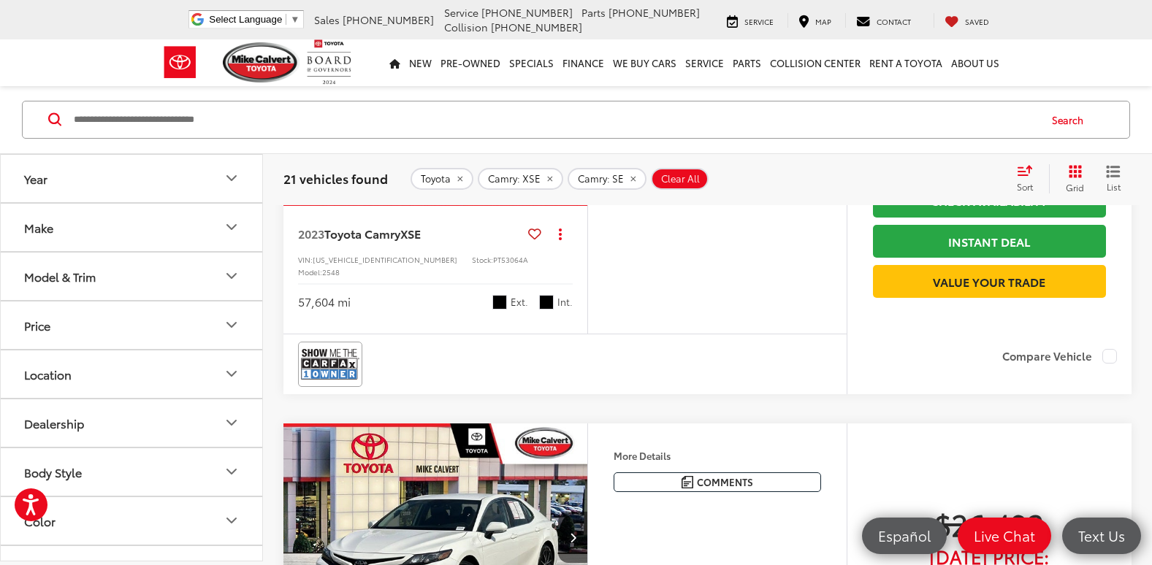
scroll to position [1839, 0]
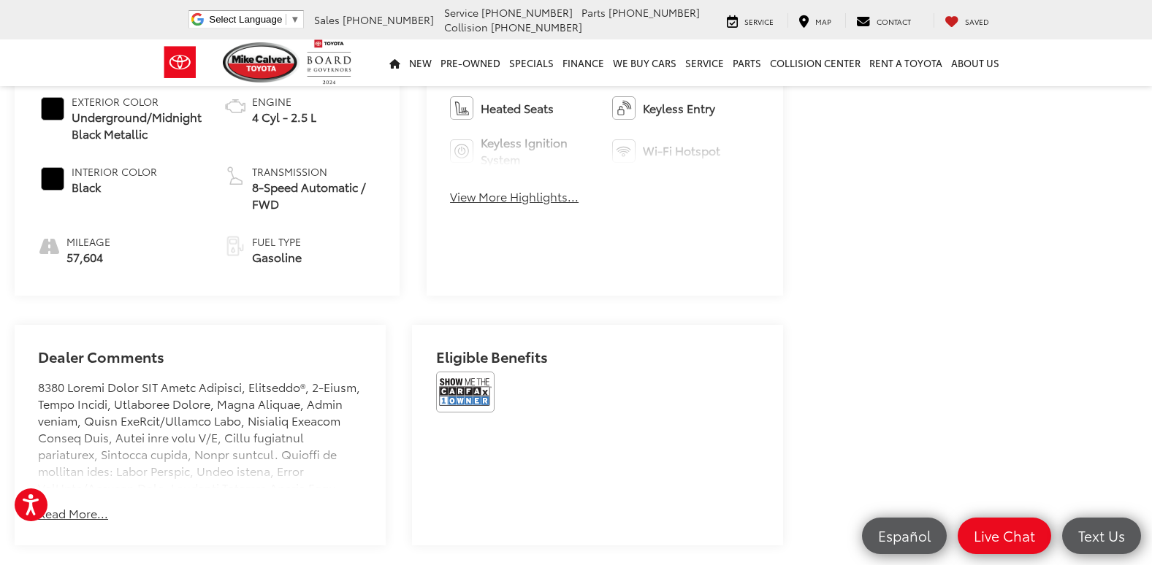
scroll to position [730, 0]
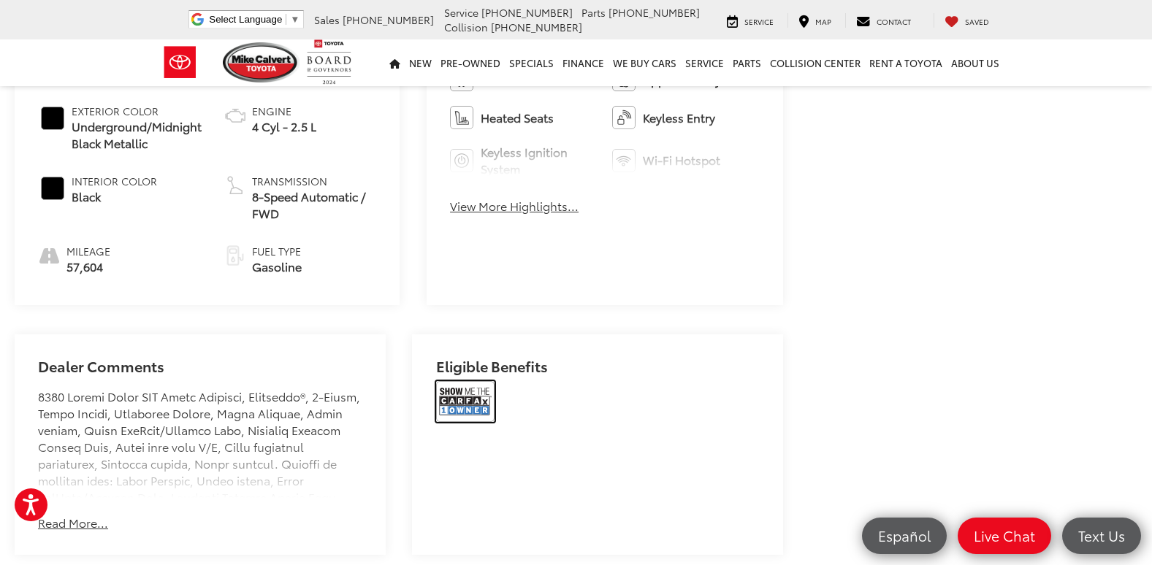
click at [455, 389] on img at bounding box center [465, 401] width 58 height 41
